Goal: Find specific page/section: Find specific page/section

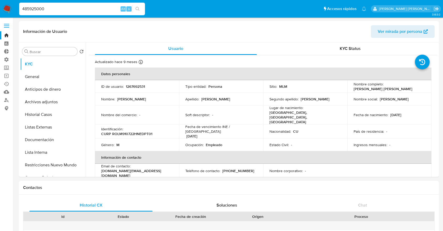
select select "10"
type input "485925000"
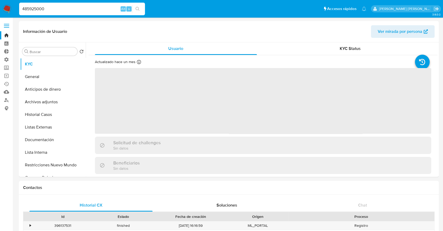
select select "10"
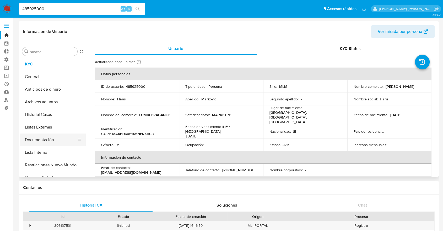
click at [52, 141] on button "Documentación" at bounding box center [50, 139] width 61 height 13
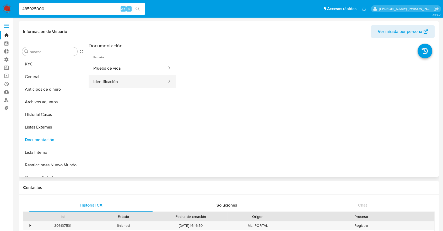
click at [129, 81] on button "Identificación" at bounding box center [128, 81] width 79 height 13
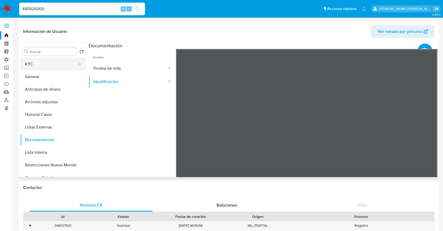
click at [60, 63] on button "KYC" at bounding box center [50, 64] width 61 height 13
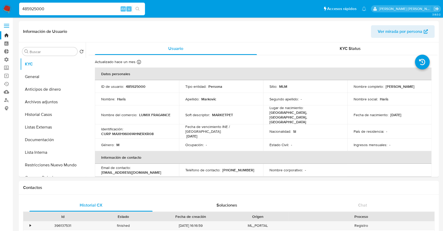
click at [111, 6] on input "485925000" at bounding box center [82, 9] width 126 height 7
paste input "1412913004"
type input "1412913004"
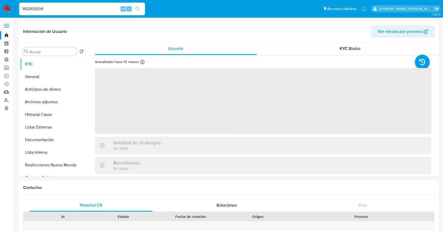
select select "10"
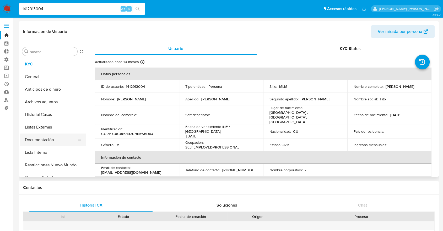
click at [57, 141] on button "Documentación" at bounding box center [50, 139] width 61 height 13
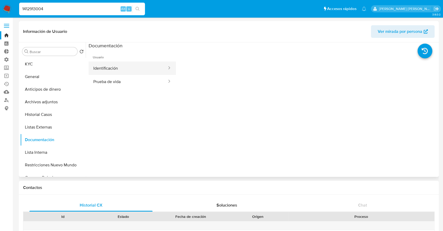
click at [147, 69] on button "Identificación" at bounding box center [128, 67] width 79 height 13
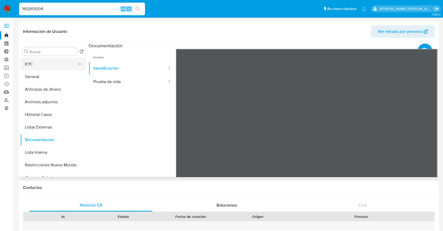
click at [55, 68] on button "KYC" at bounding box center [50, 64] width 61 height 13
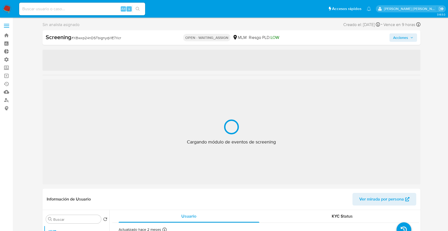
select select "10"
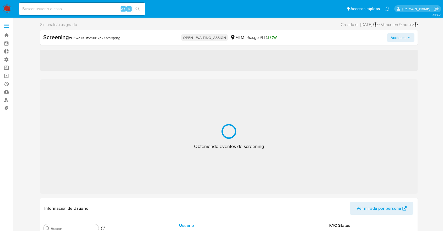
select select "10"
